Goal: Transaction & Acquisition: Purchase product/service

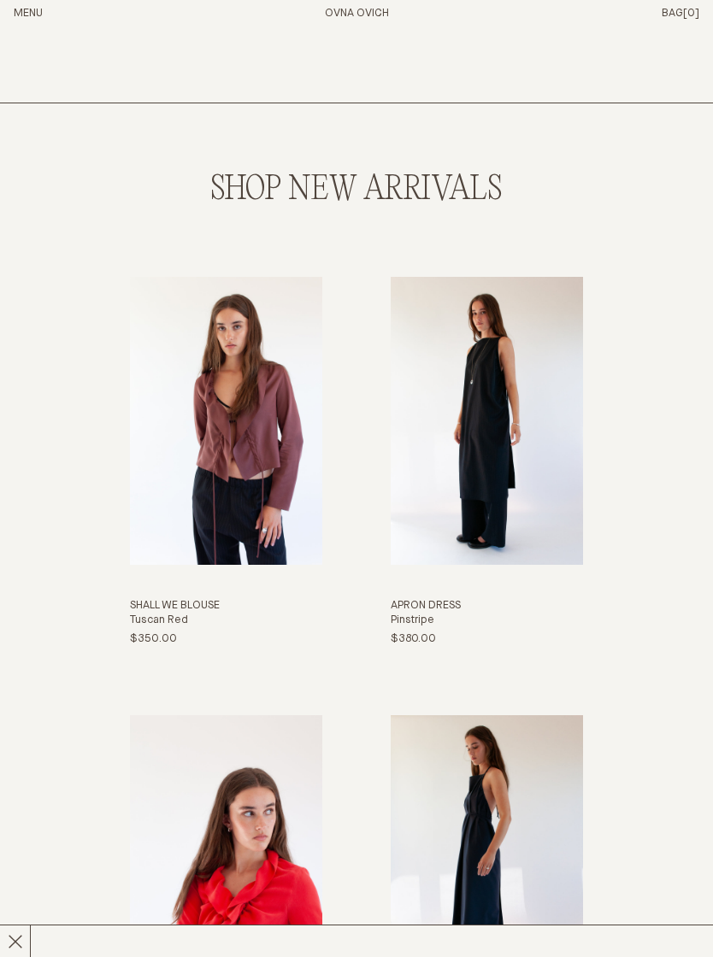
scroll to position [1598, 0]
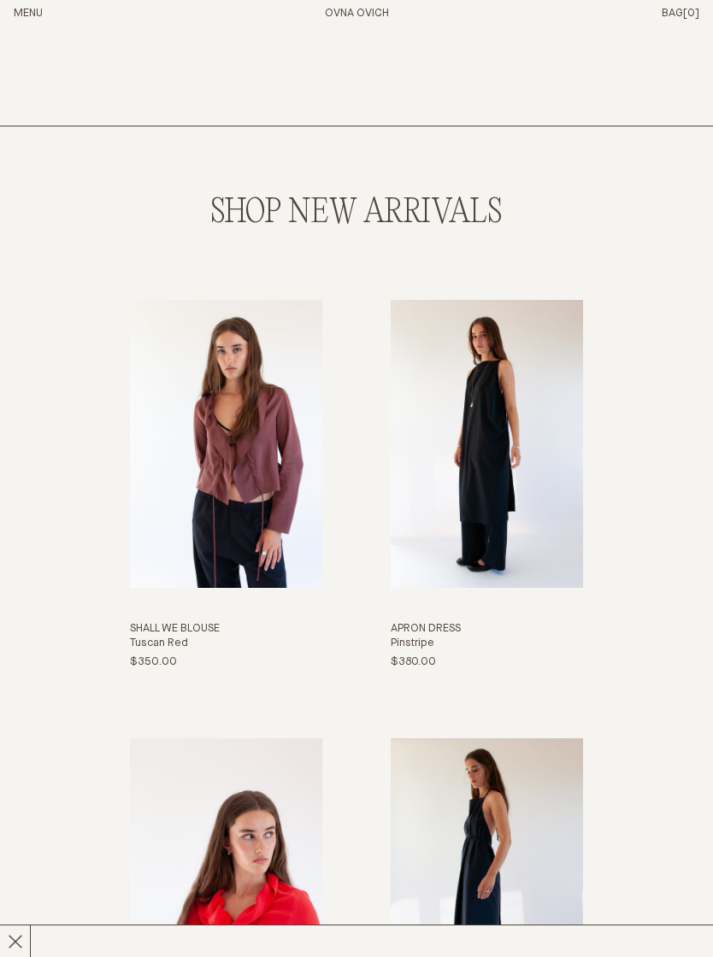
click at [428, 638] on h3 "Apron Dress" at bounding box center [487, 630] width 192 height 15
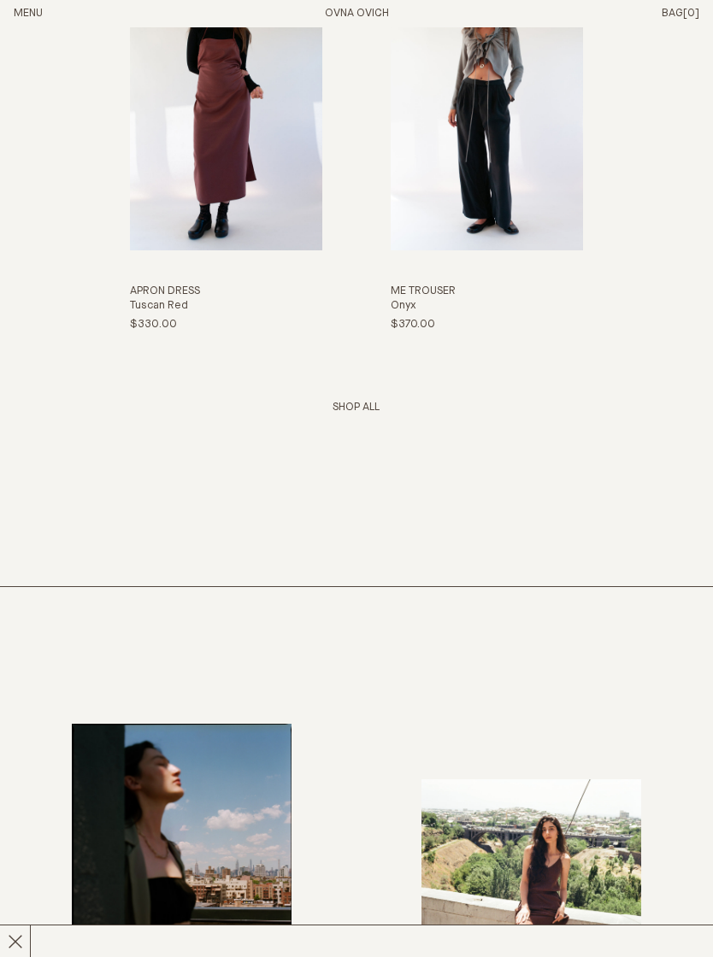
scroll to position [3276, 0]
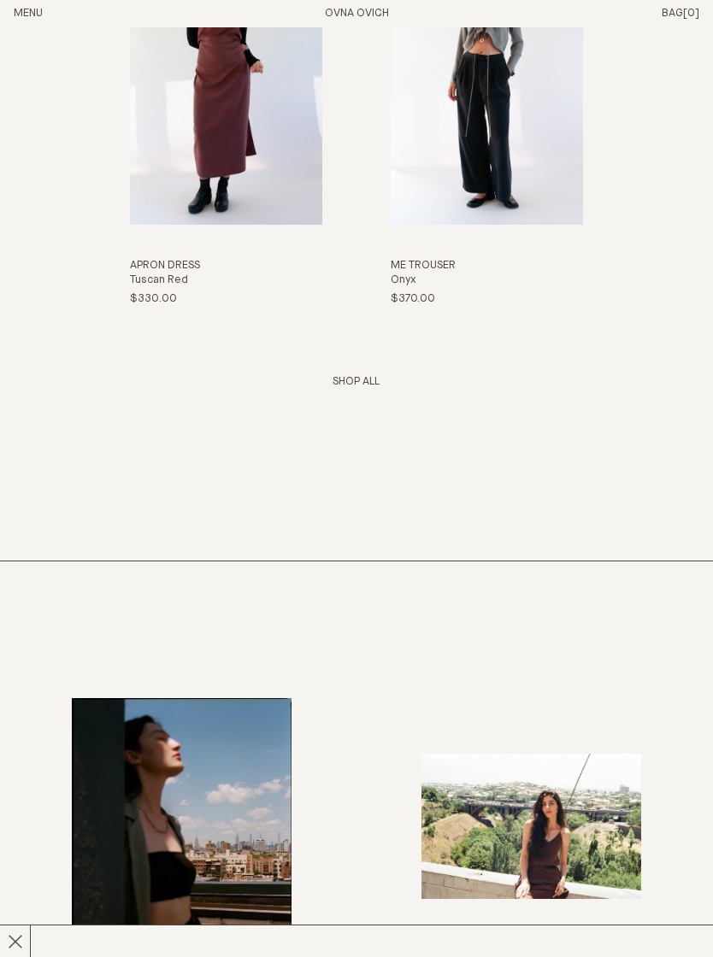
click at [362, 388] on link "Shop All" at bounding box center [355, 382] width 47 height 11
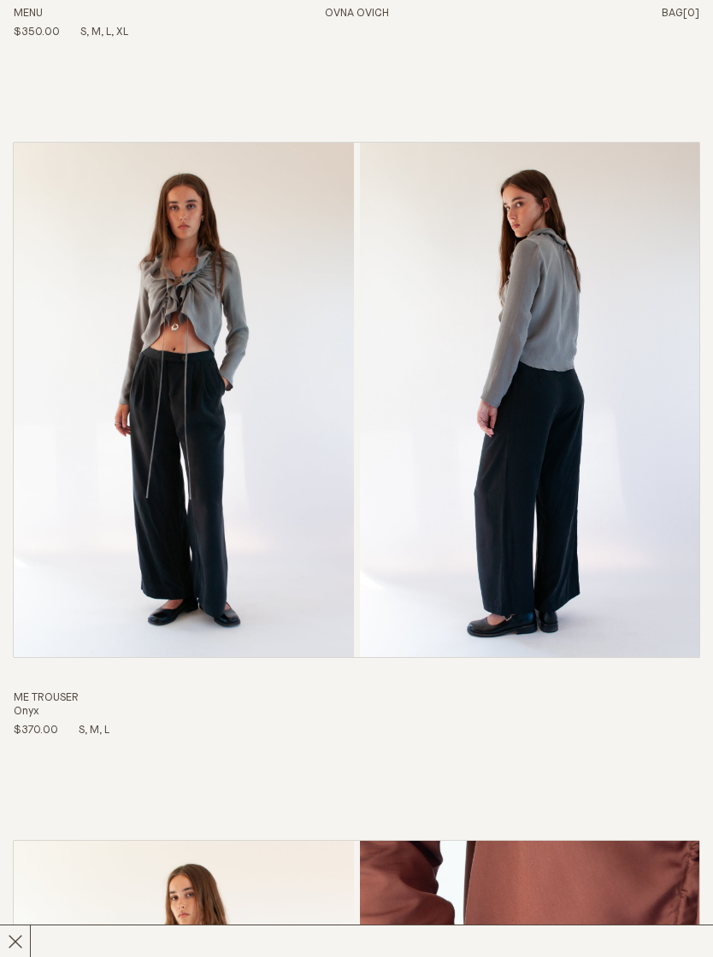
scroll to position [7969, 0]
click at [67, 691] on h3 "Me Trouser" at bounding box center [356, 698] width 685 height 15
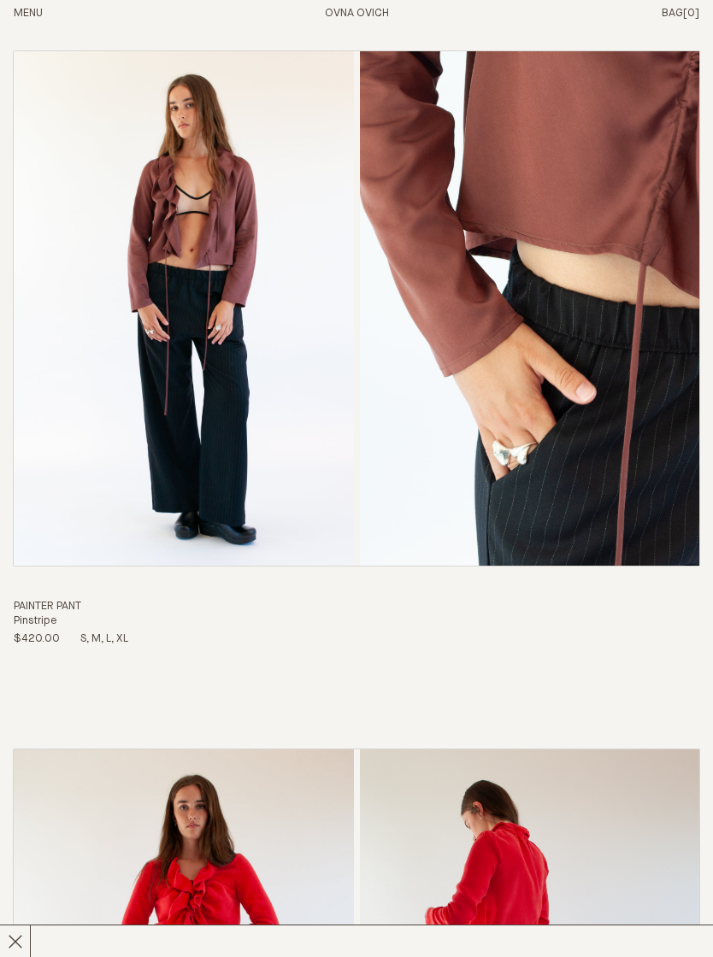
scroll to position [8804, 0]
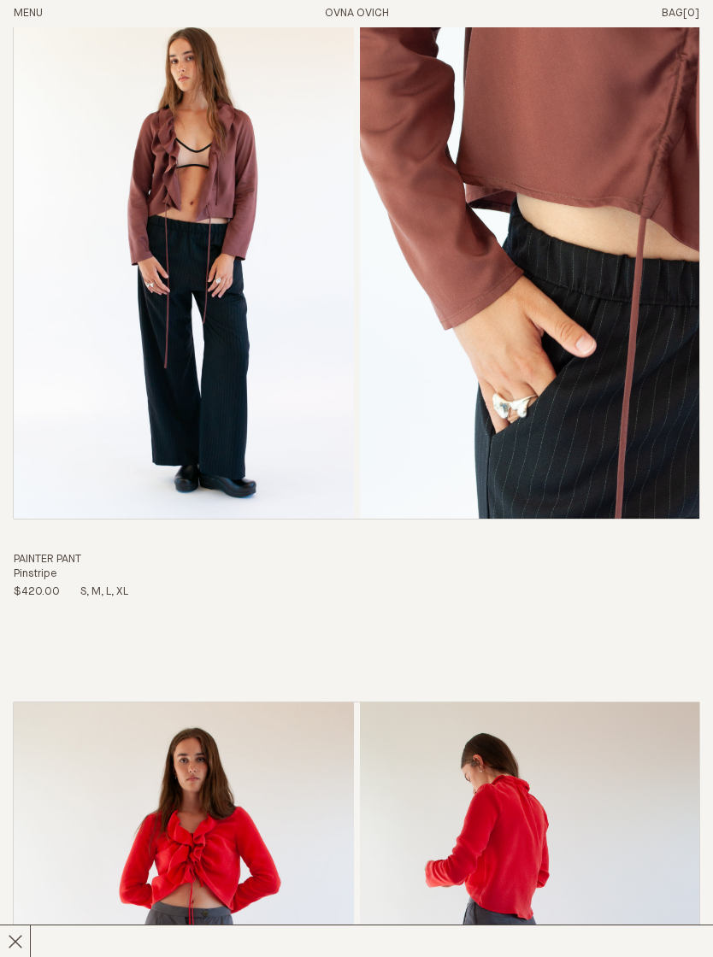
click at [690, 586] on div "$420.00 S M L XL" at bounding box center [356, 593] width 685 height 15
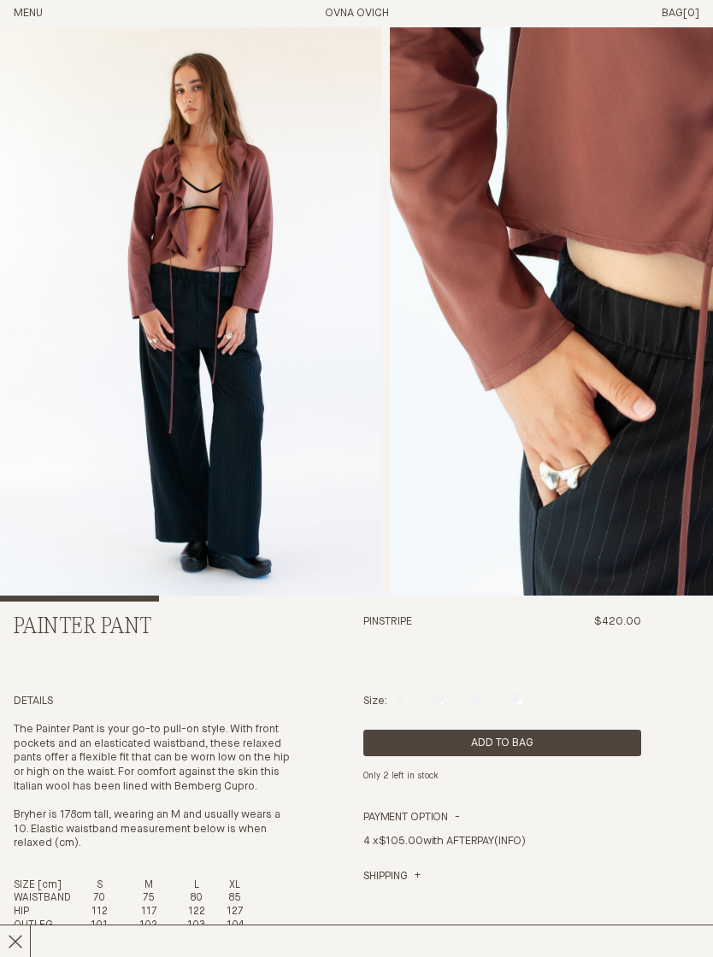
click at [253, 367] on img "1 / 8" at bounding box center [190, 314] width 381 height 574
click at [216, 383] on img "1 / 8" at bounding box center [190, 314] width 381 height 574
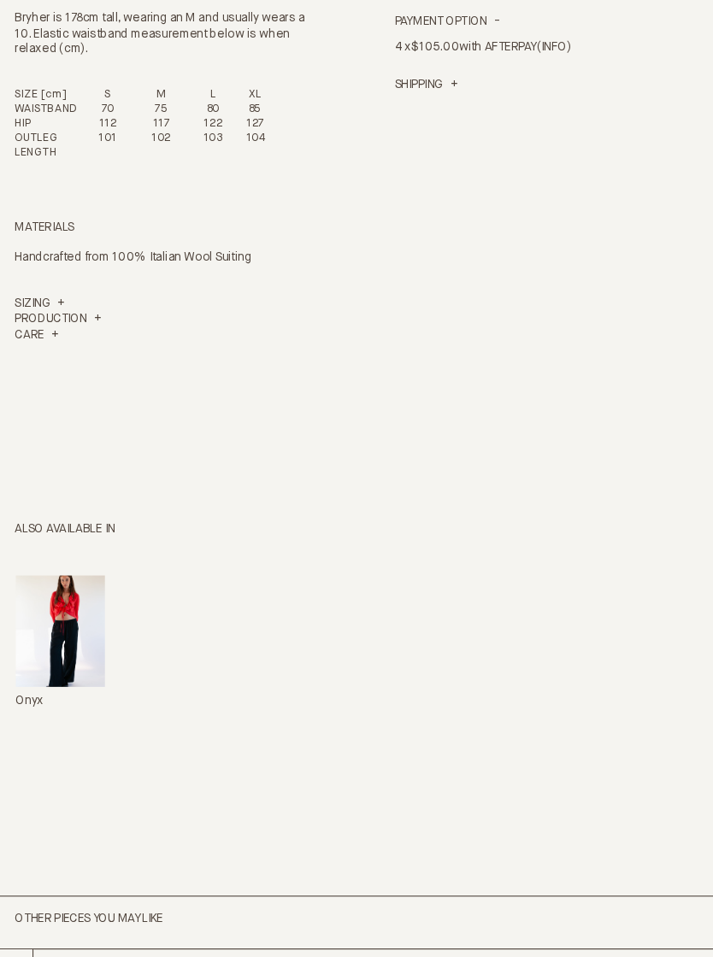
scroll to position [768, 0]
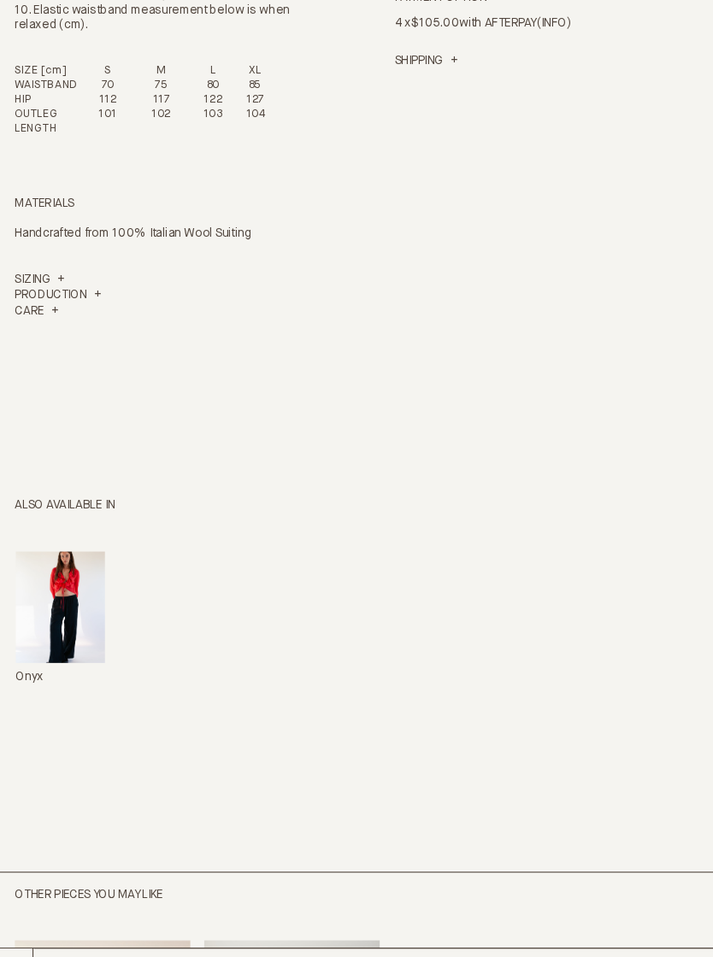
click at [63, 562] on link "Onyx" at bounding box center [56, 622] width 82 height 124
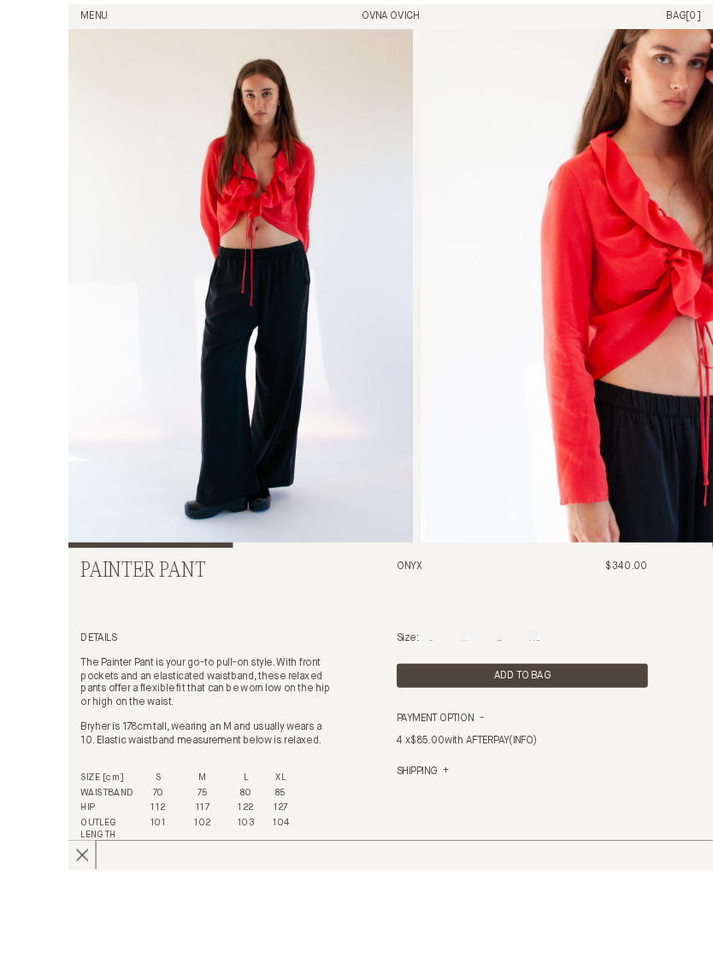
scroll to position [9, 0]
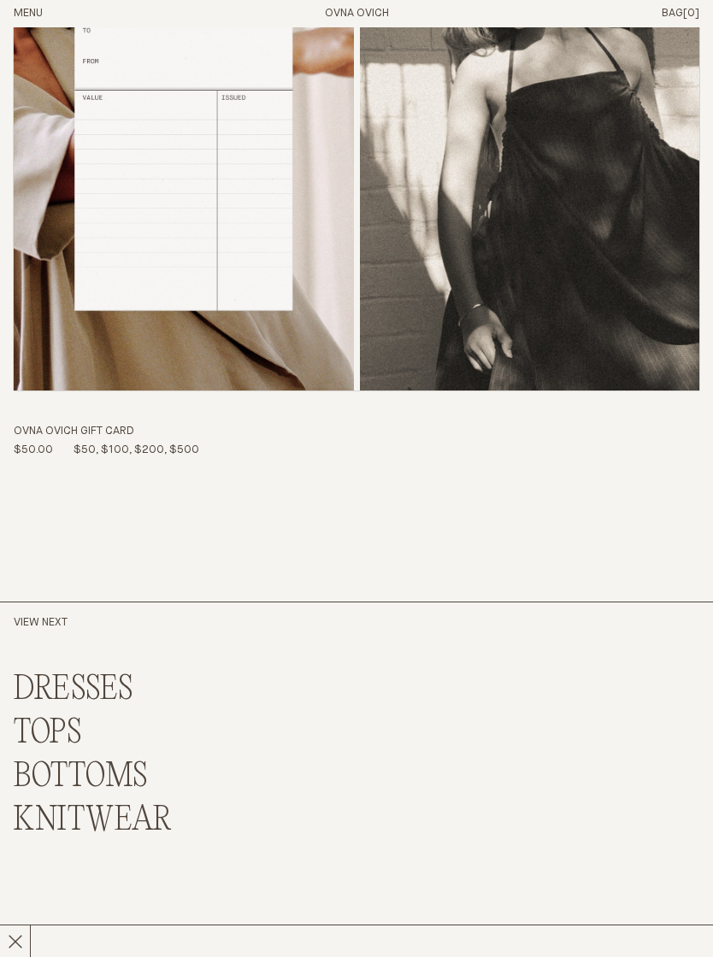
scroll to position [10427, 0]
